Goal: Task Accomplishment & Management: Manage account settings

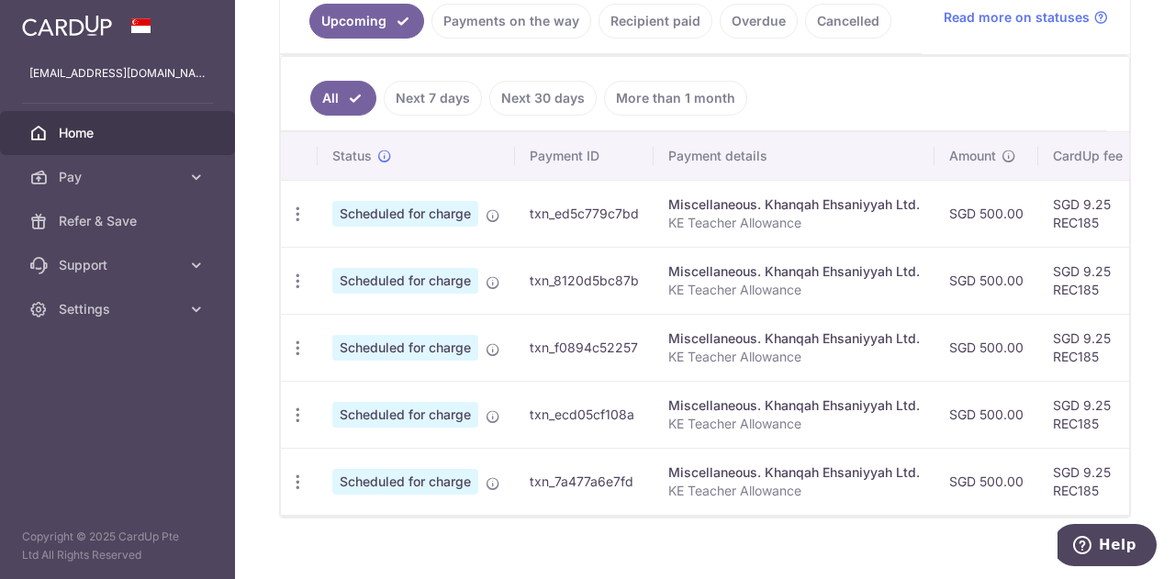
scroll to position [437, 0]
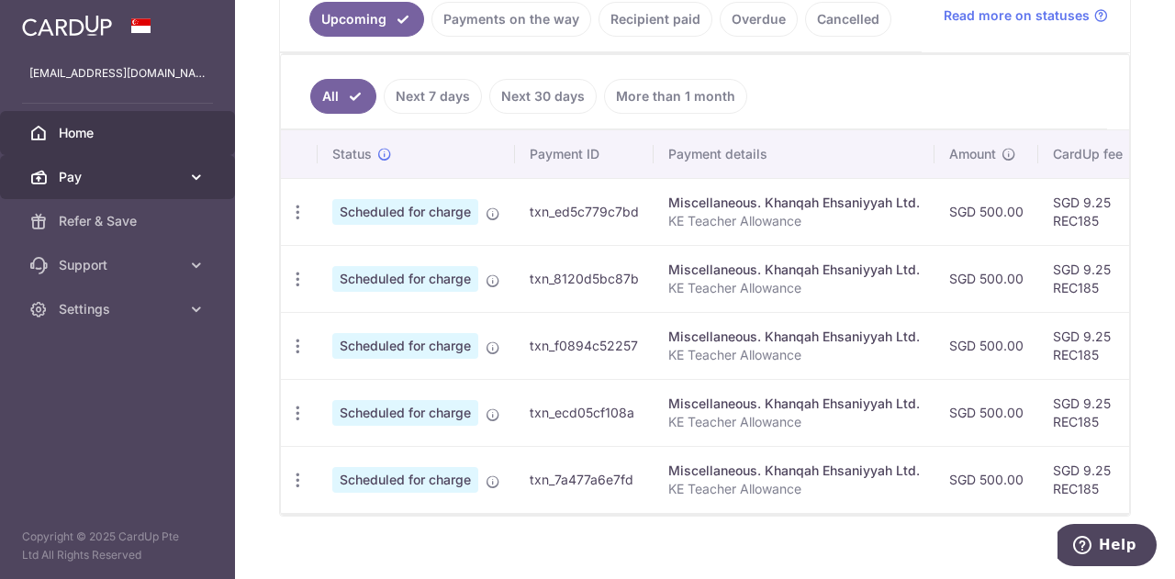
click at [134, 185] on span "Pay" at bounding box center [119, 177] width 121 height 18
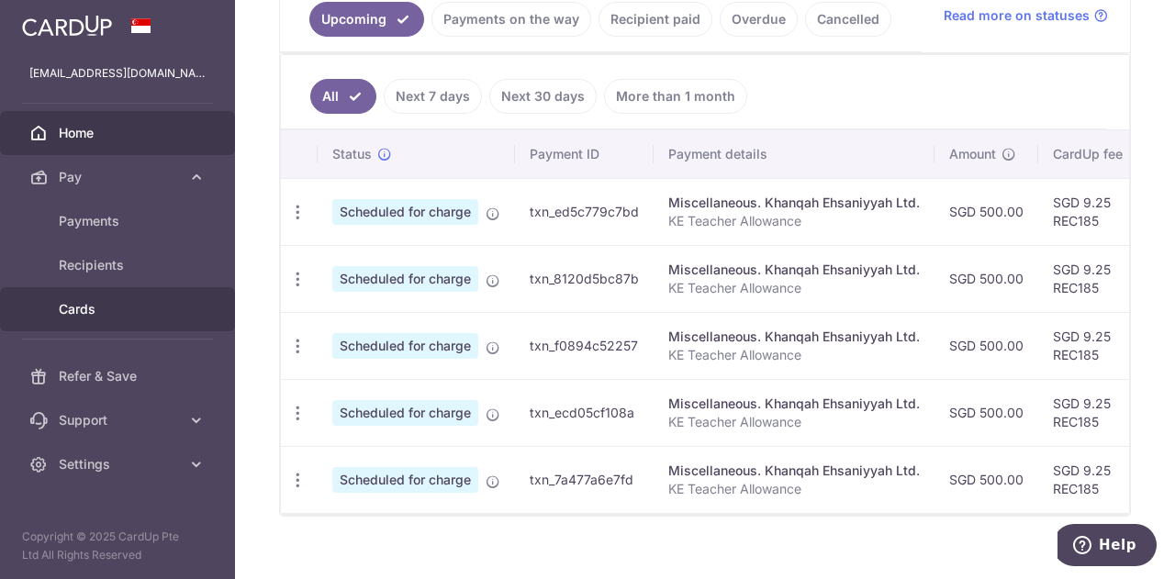
click at [107, 315] on span "Cards" at bounding box center [119, 309] width 121 height 18
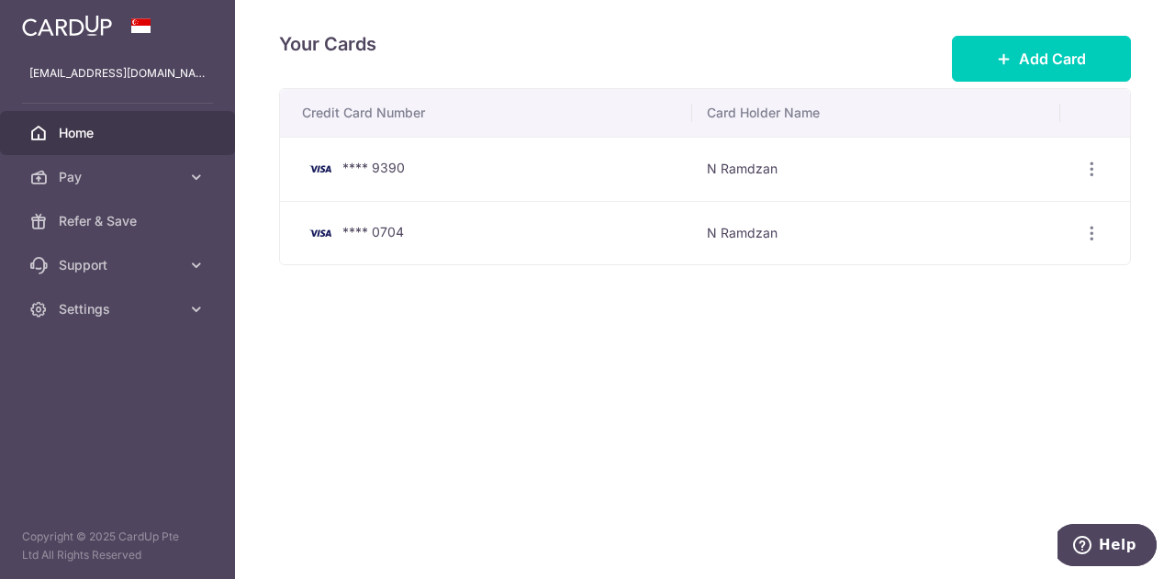
click at [61, 135] on span "Home" at bounding box center [119, 133] width 121 height 18
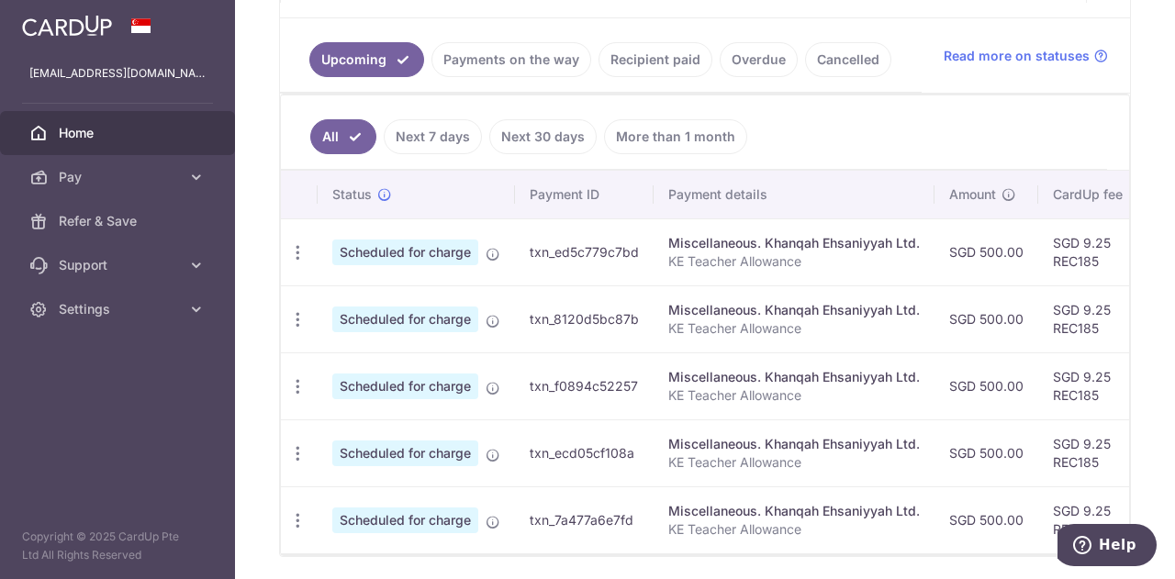
scroll to position [463, 0]
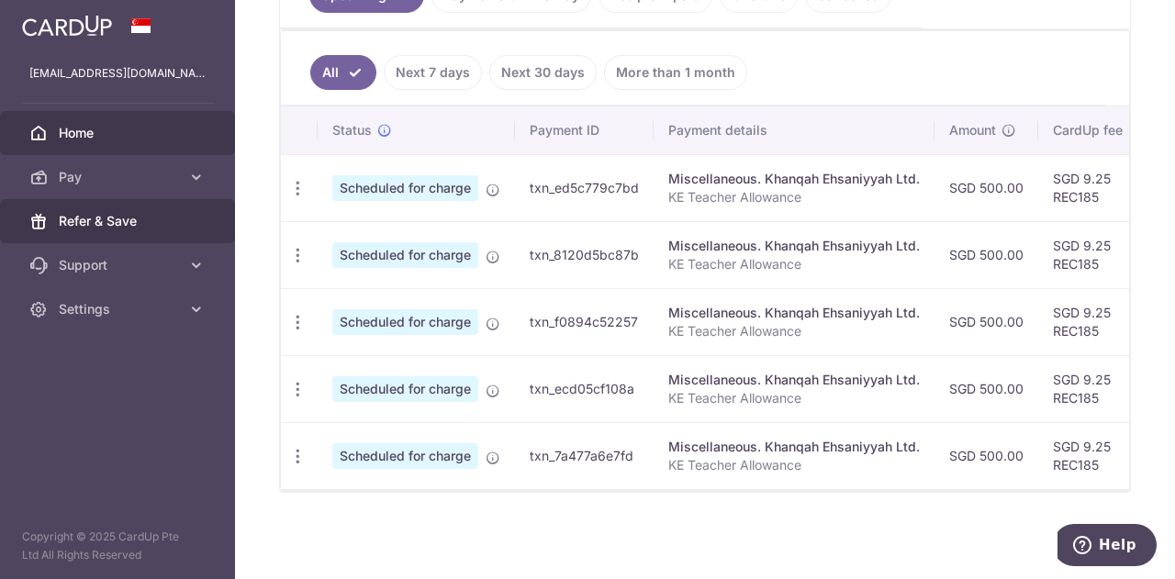
click at [113, 224] on span "Refer & Save" at bounding box center [119, 221] width 121 height 18
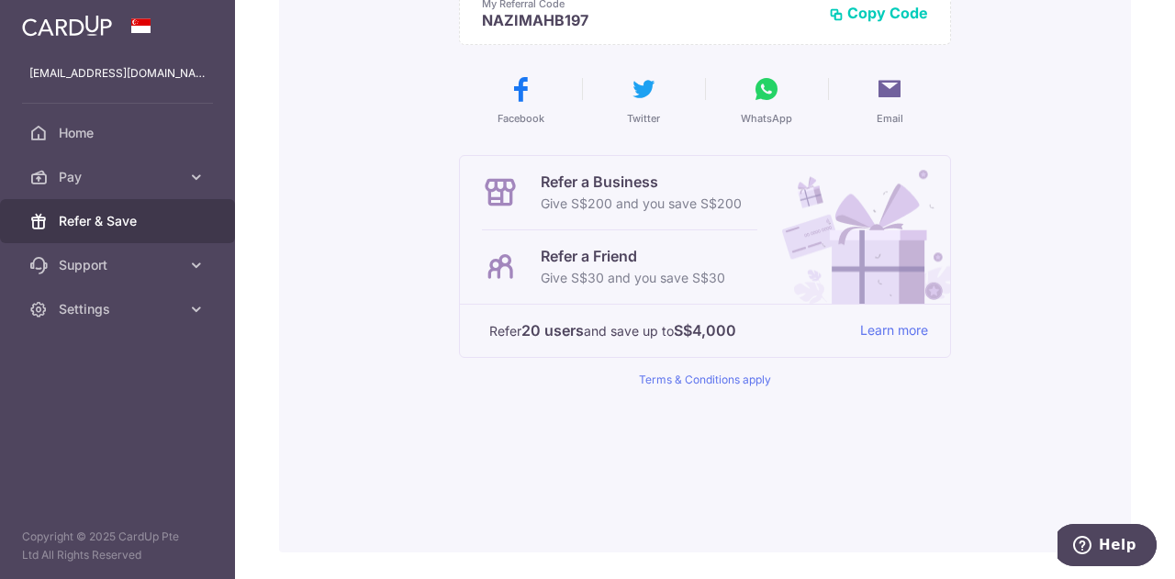
scroll to position [285, 0]
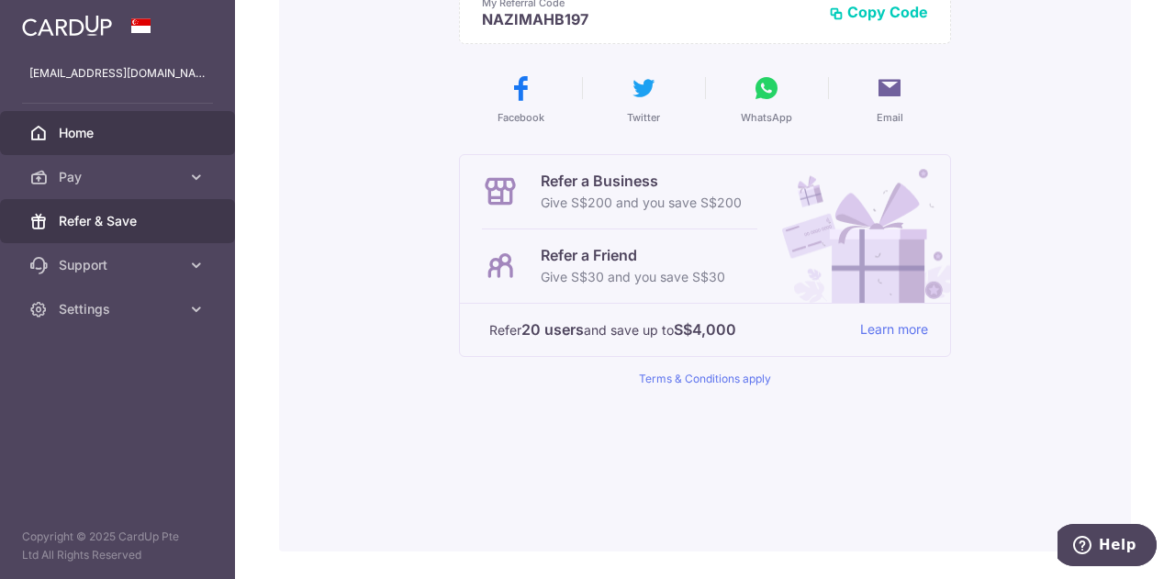
click at [107, 119] on link "Home" at bounding box center [117, 133] width 235 height 44
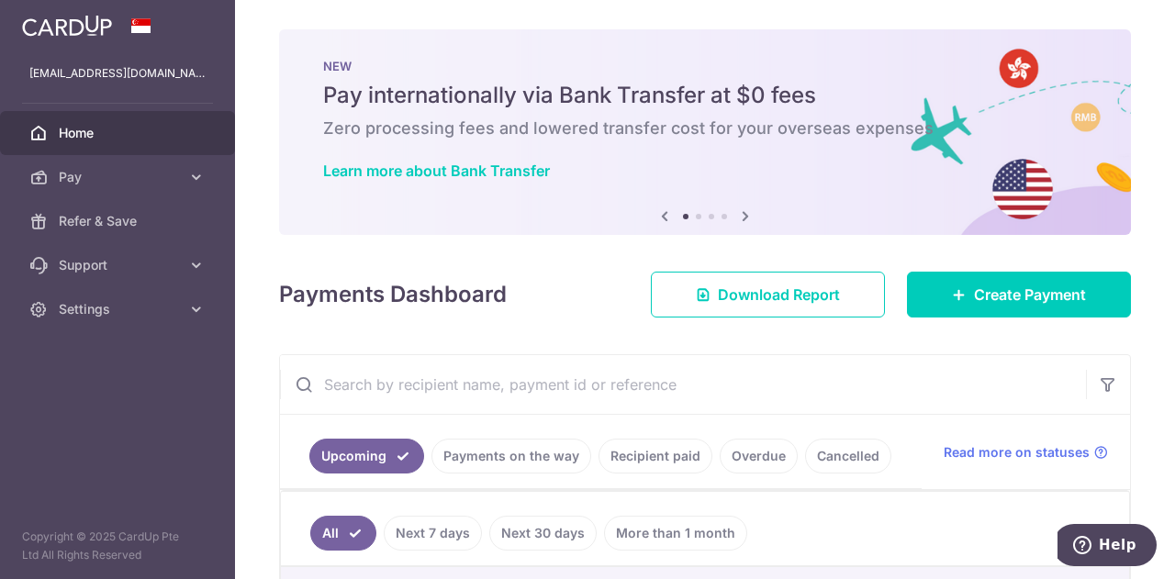
click at [737, 212] on icon at bounding box center [746, 216] width 22 height 23
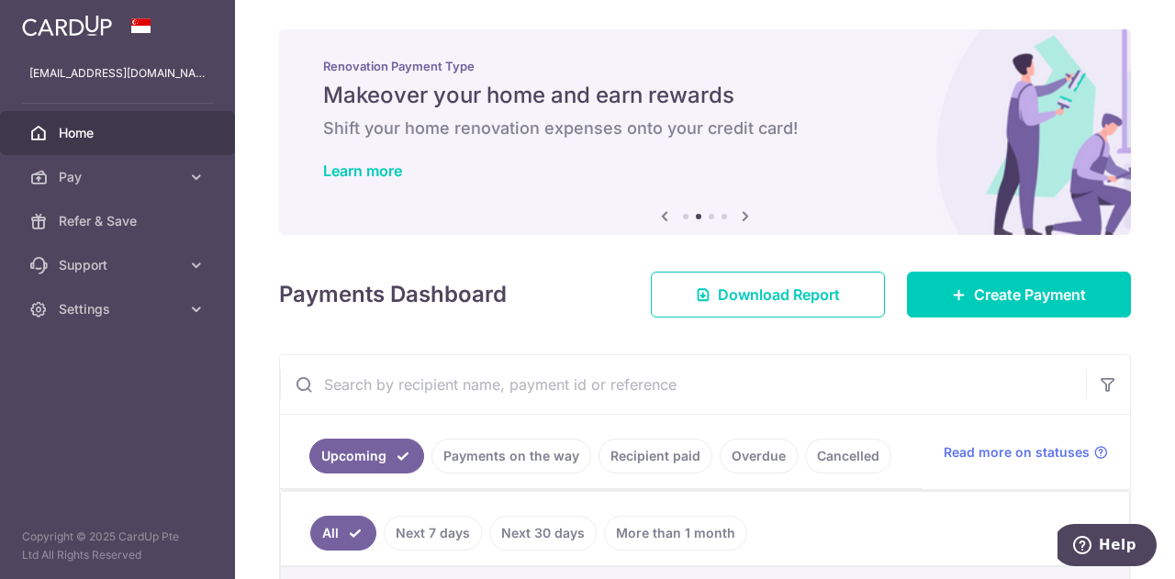
click at [737, 212] on icon at bounding box center [746, 216] width 22 height 23
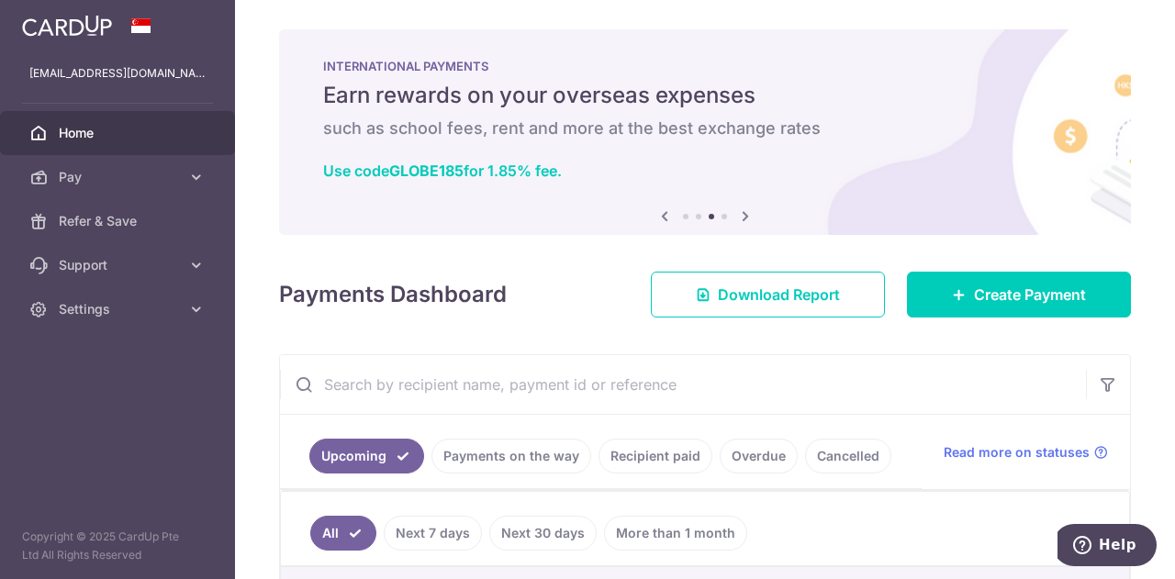
click at [737, 212] on icon at bounding box center [746, 216] width 22 height 23
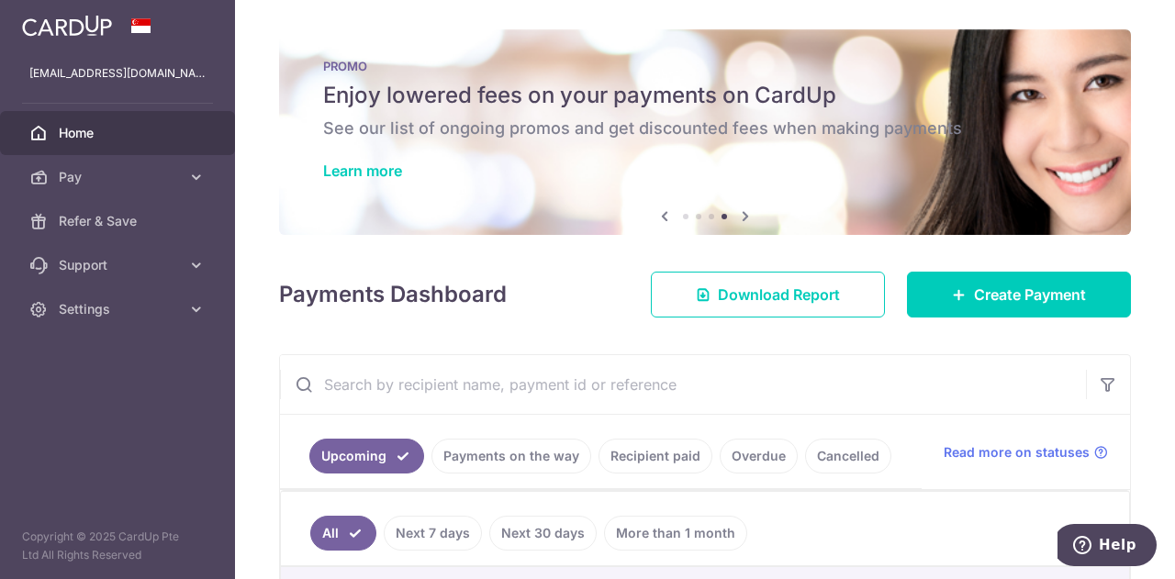
click at [744, 219] on icon at bounding box center [746, 216] width 22 height 23
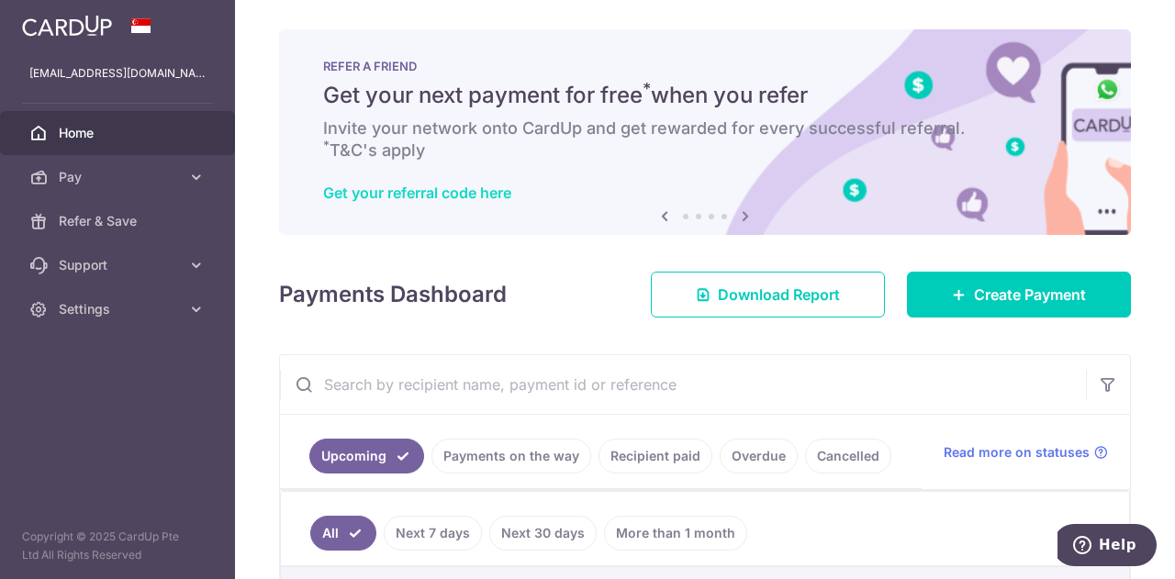
click at [455, 194] on link "Get your referral code here" at bounding box center [417, 193] width 188 height 18
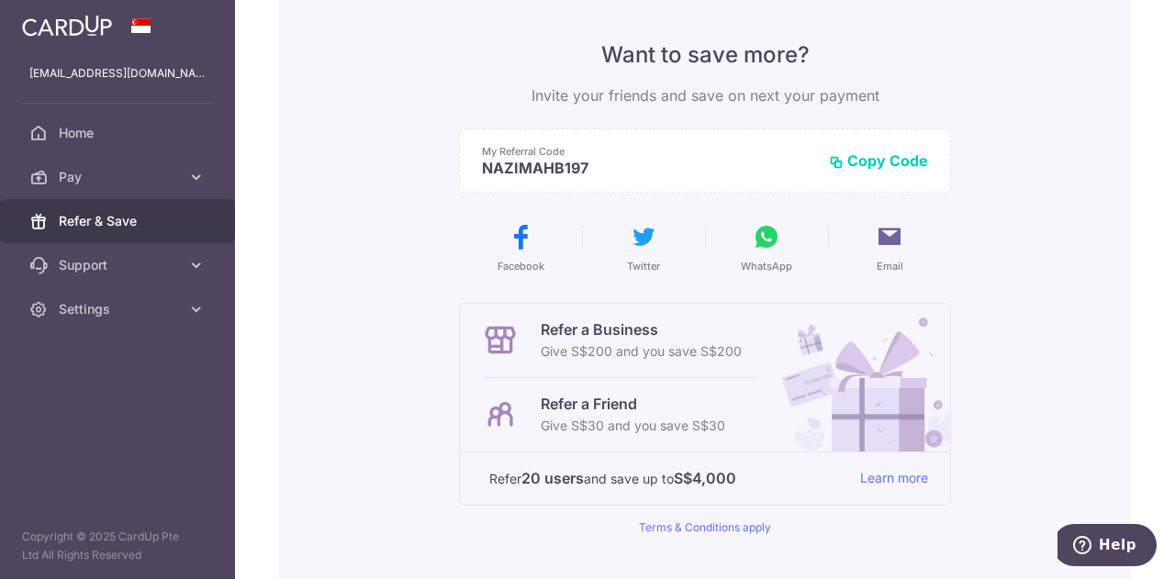
scroll to position [136, 0]
